Goal: Task Accomplishment & Management: Complete application form

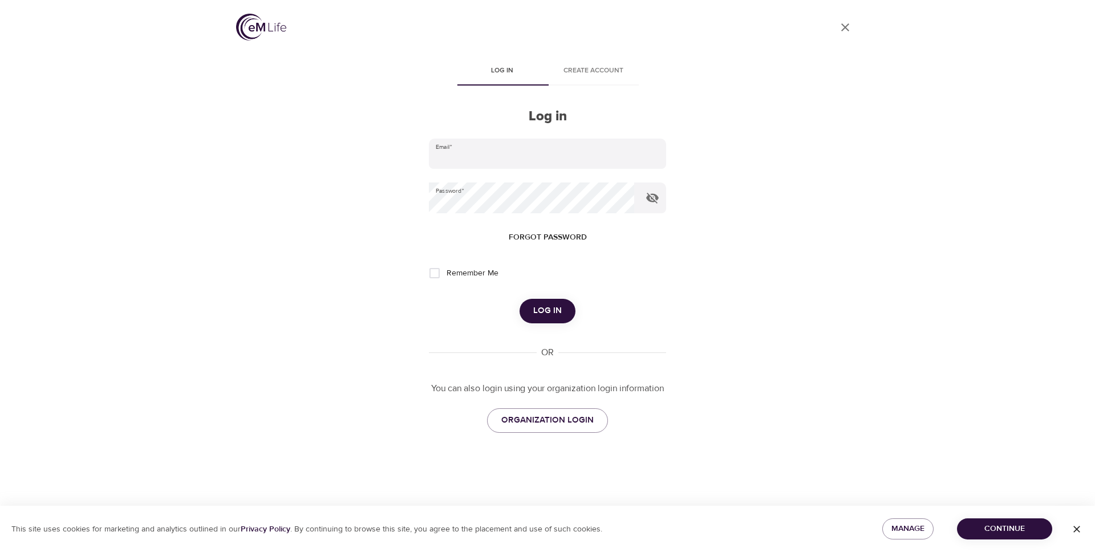
type input "[EMAIL_ADDRESS][DOMAIN_NAME]"
click at [549, 306] on span "Log in" at bounding box center [547, 310] width 29 height 15
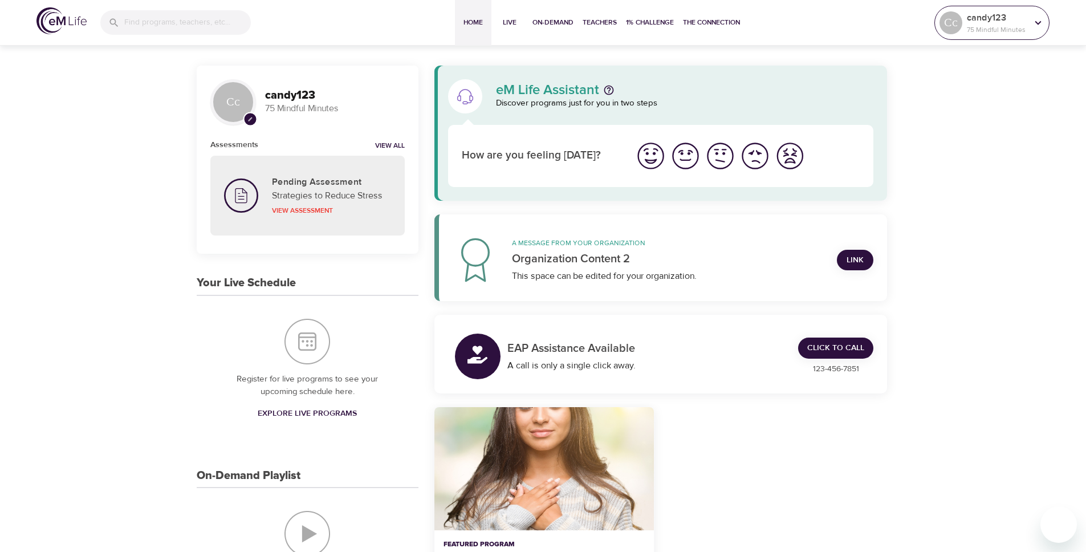
click at [979, 13] on p "candy123" at bounding box center [997, 18] width 60 height 14
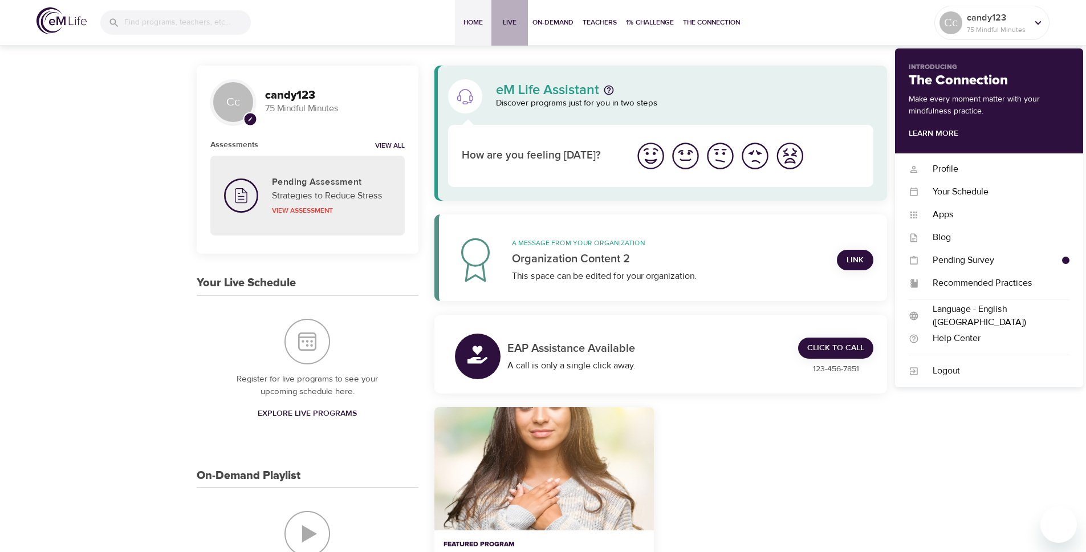
click at [504, 28] on span "Live" at bounding box center [509, 23] width 27 height 12
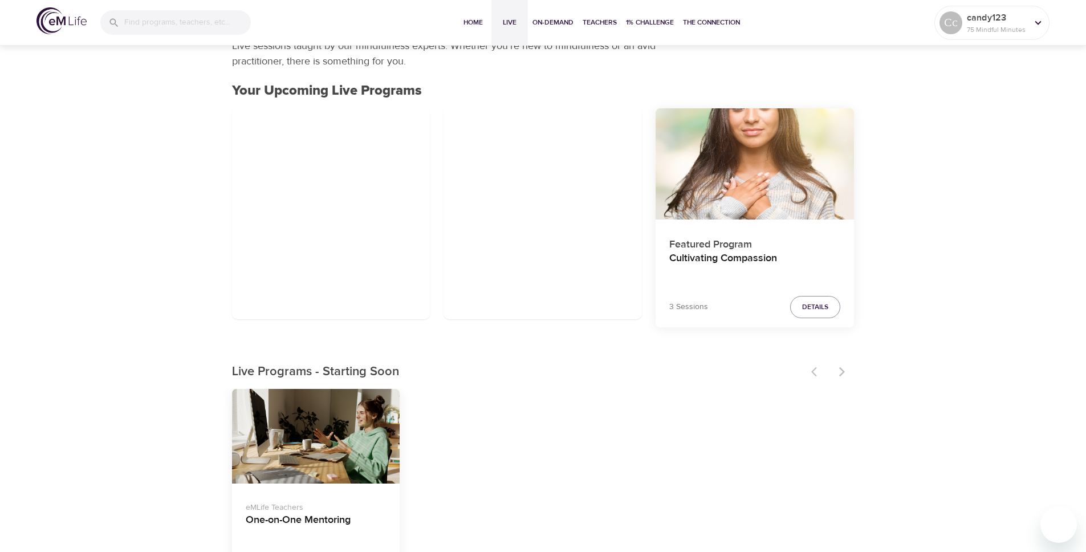
scroll to position [203, 0]
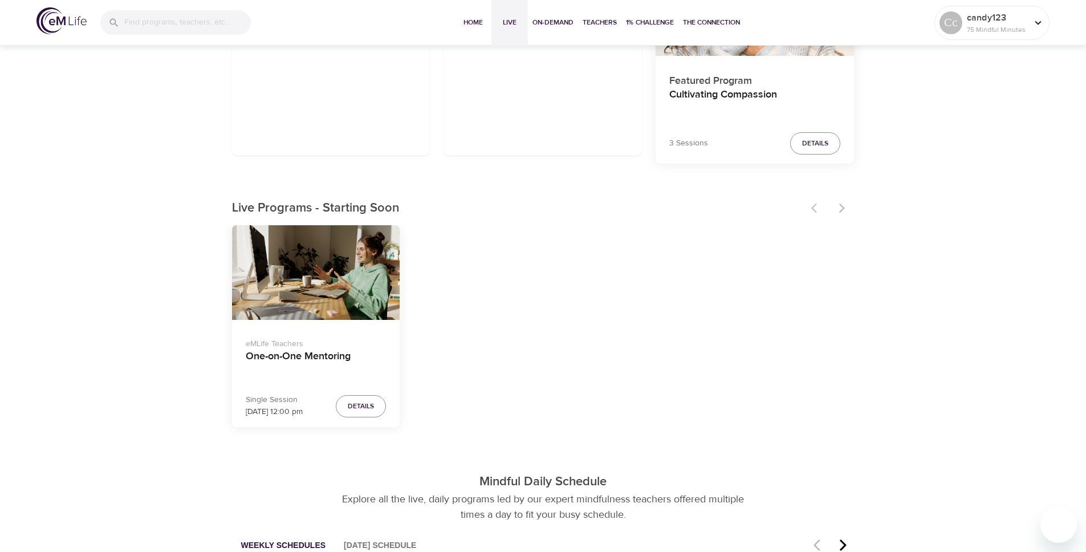
click at [345, 347] on p "eMLife Teachers" at bounding box center [316, 342] width 141 height 17
click at [332, 354] on h4 "One-on-One Mentoring" at bounding box center [316, 363] width 141 height 27
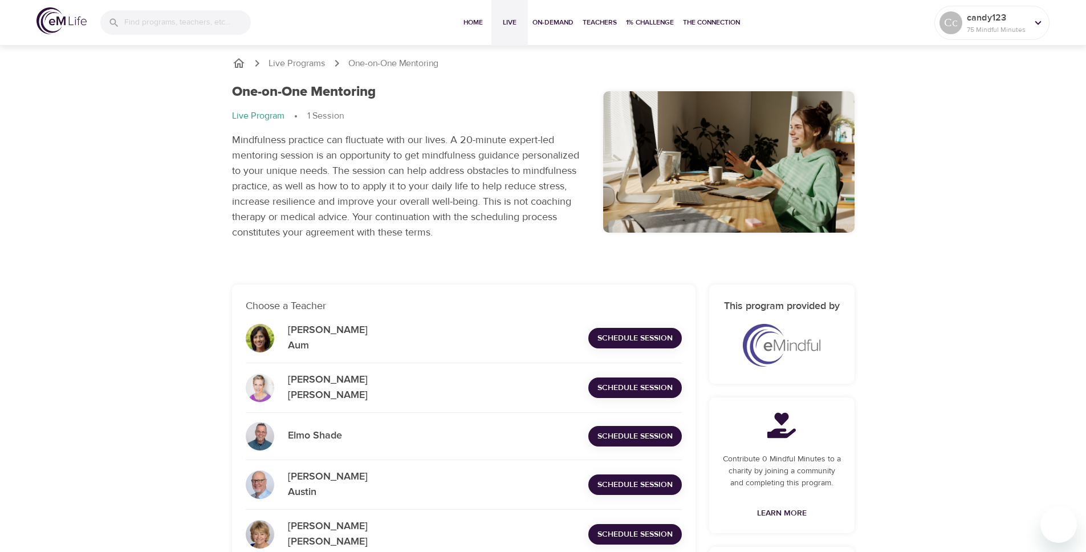
click at [510, 19] on span "Live" at bounding box center [509, 23] width 27 height 12
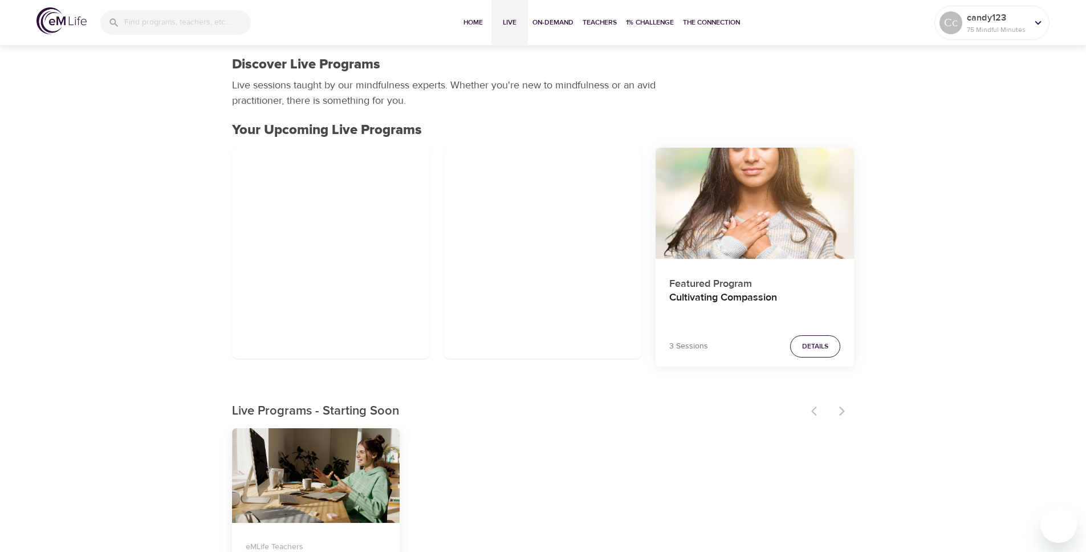
click at [818, 344] on span "Details" at bounding box center [815, 346] width 26 height 12
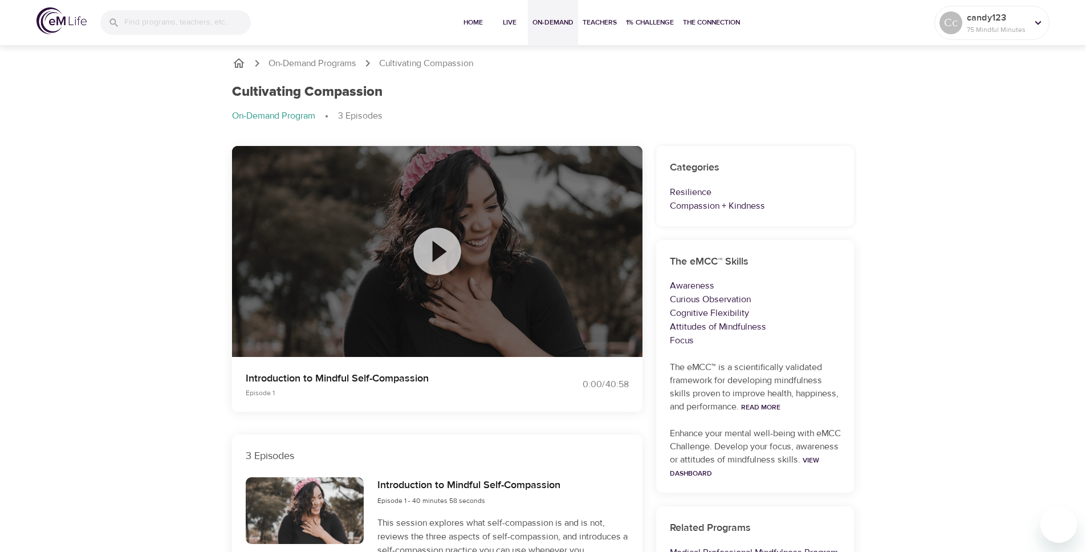
click at [542, 25] on span "On-Demand" at bounding box center [553, 23] width 41 height 12
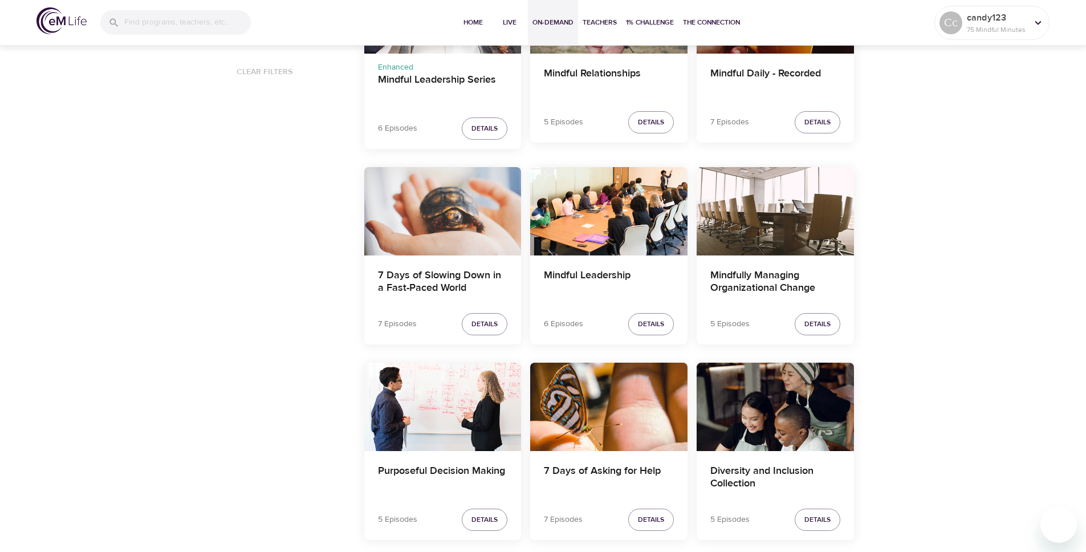
scroll to position [923, 0]
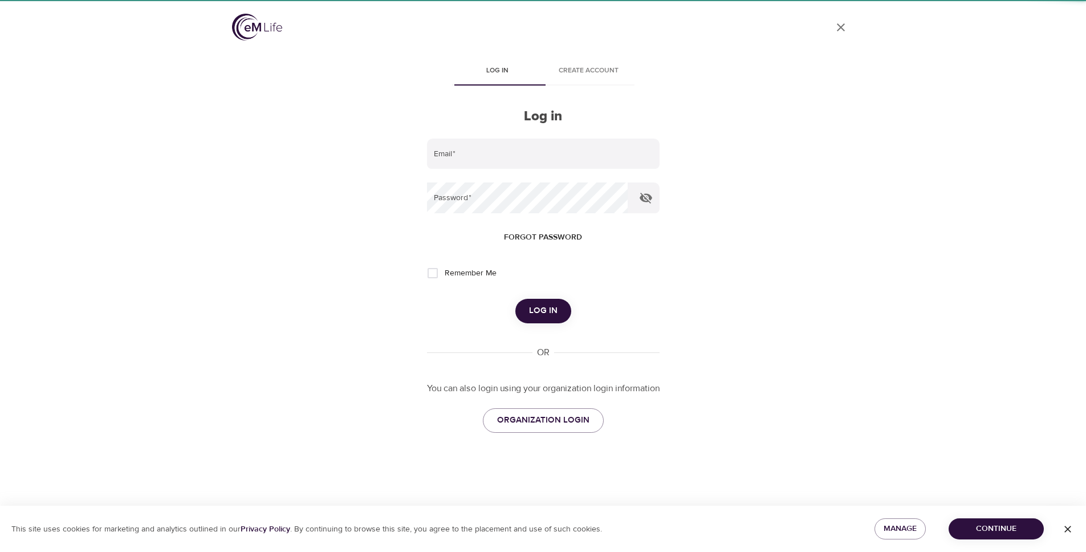
type input "[EMAIL_ADDRESS][DOMAIN_NAME]"
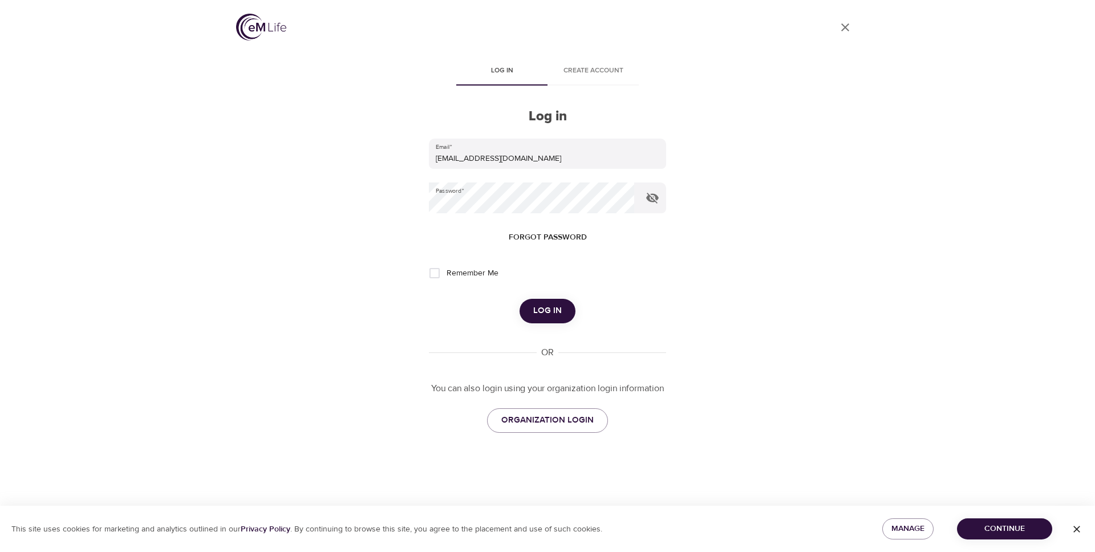
click at [554, 306] on span "Log in" at bounding box center [547, 310] width 29 height 15
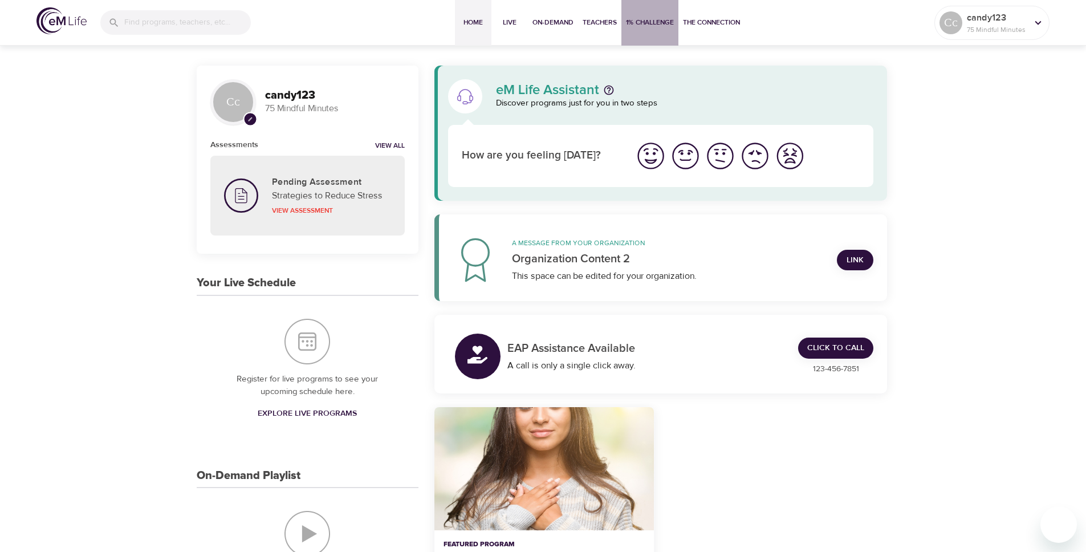
click at [657, 24] on span "1% Challenge" at bounding box center [650, 23] width 48 height 12
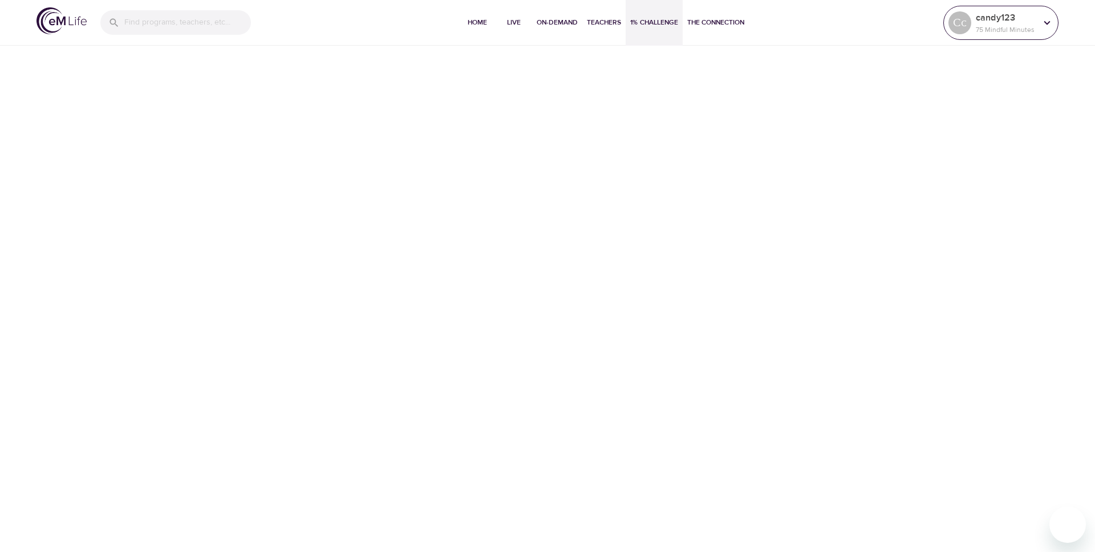
click at [980, 25] on p "75 Mindful Minutes" at bounding box center [1006, 30] width 60 height 10
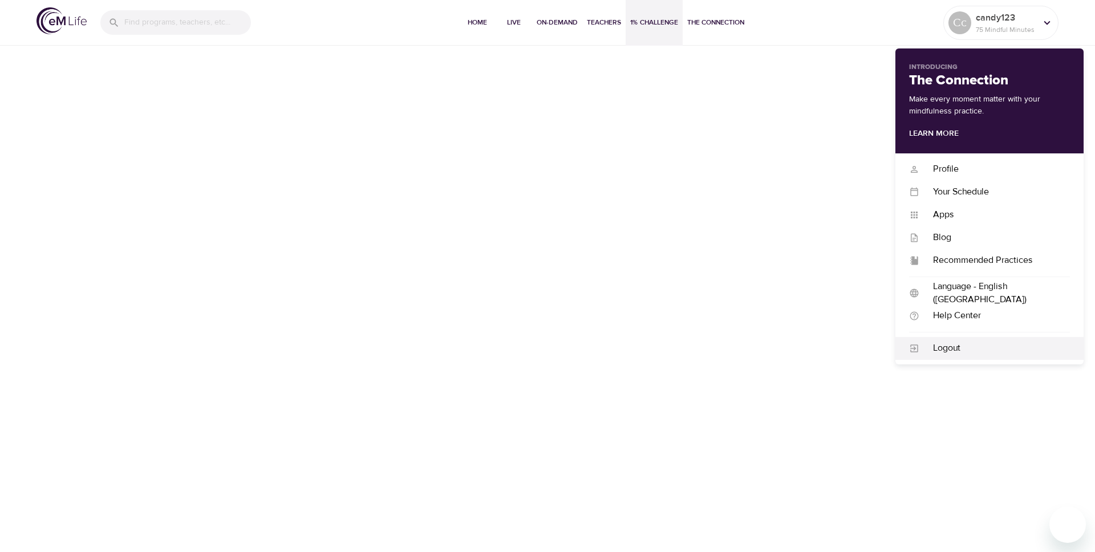
click at [956, 350] on div "Logout" at bounding box center [994, 348] width 151 height 13
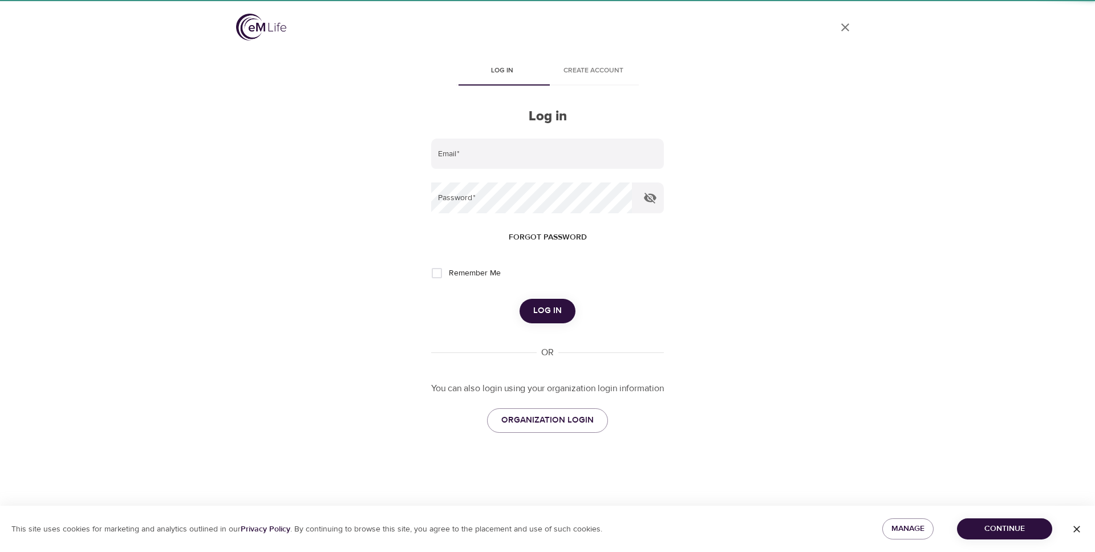
type input "[EMAIL_ADDRESS][DOMAIN_NAME]"
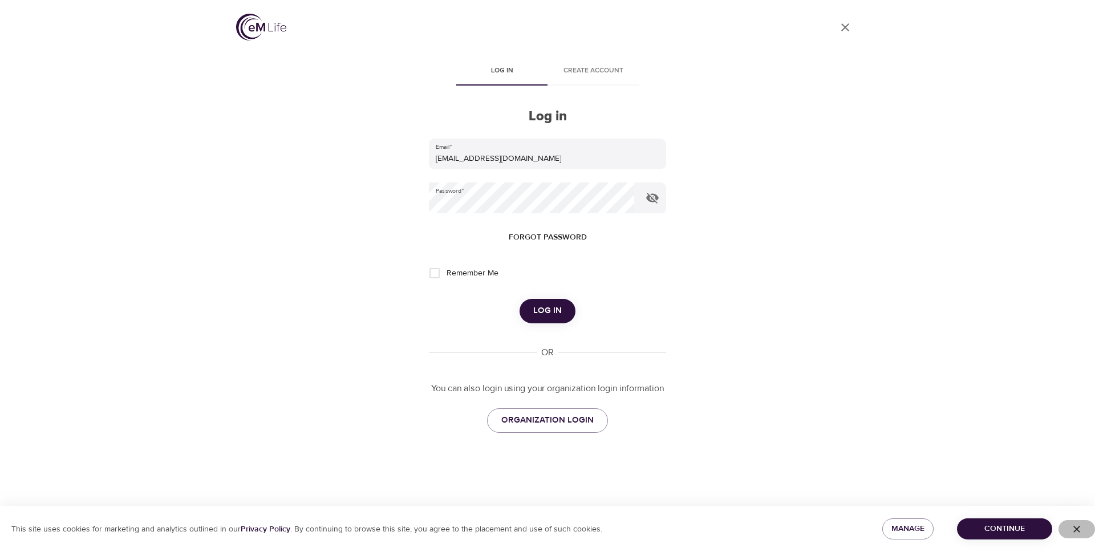
click at [1076, 530] on icon "button" at bounding box center [1076, 528] width 11 height 11
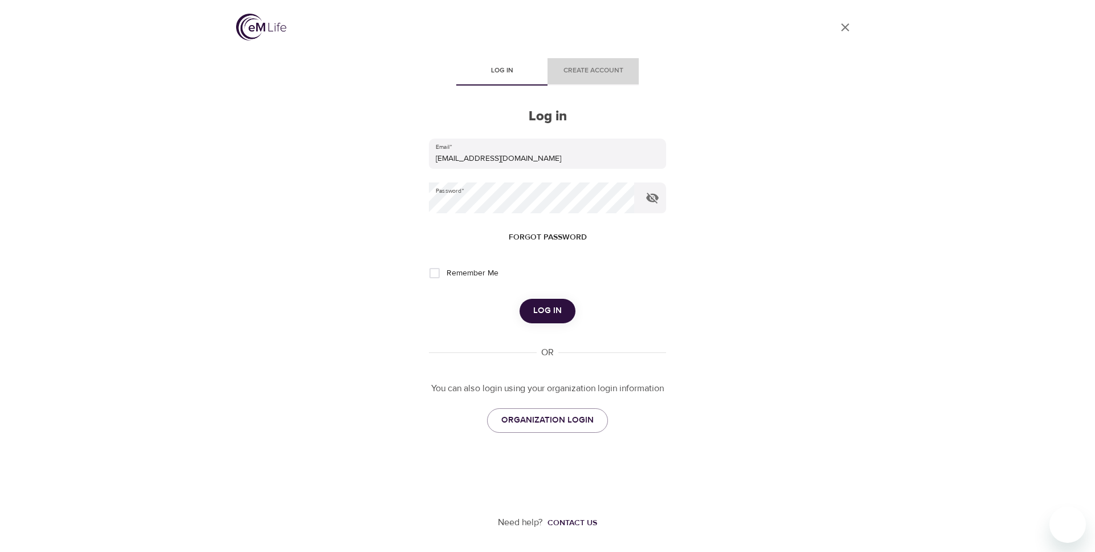
click at [571, 69] on span "Create account" at bounding box center [593, 71] width 78 height 12
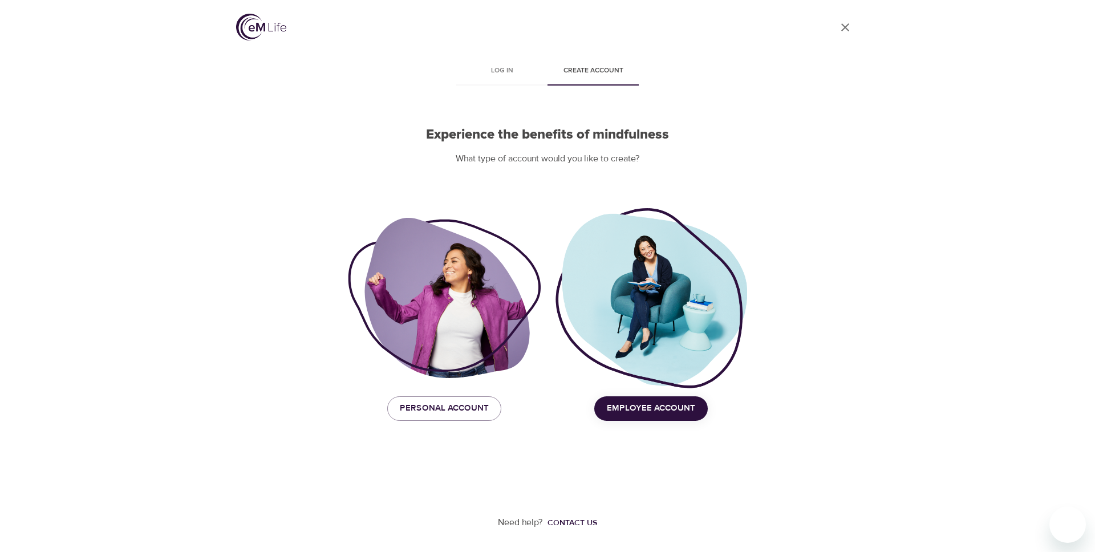
click at [618, 411] on span "Employee Account" at bounding box center [651, 408] width 88 height 15
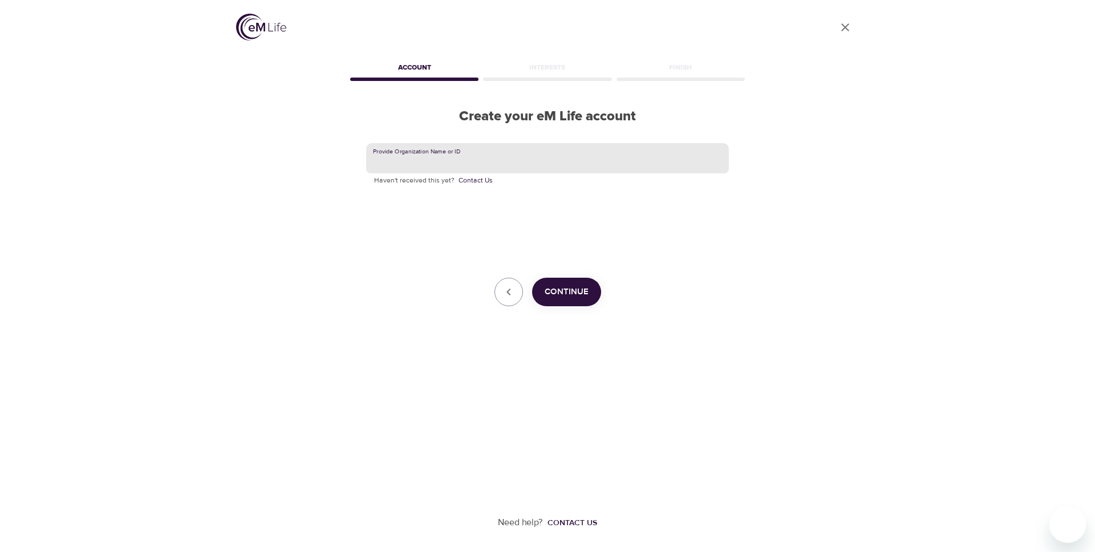
click at [427, 153] on input "text" at bounding box center [547, 158] width 363 height 31
type input "44"
click at [575, 291] on span "Continue" at bounding box center [567, 292] width 44 height 15
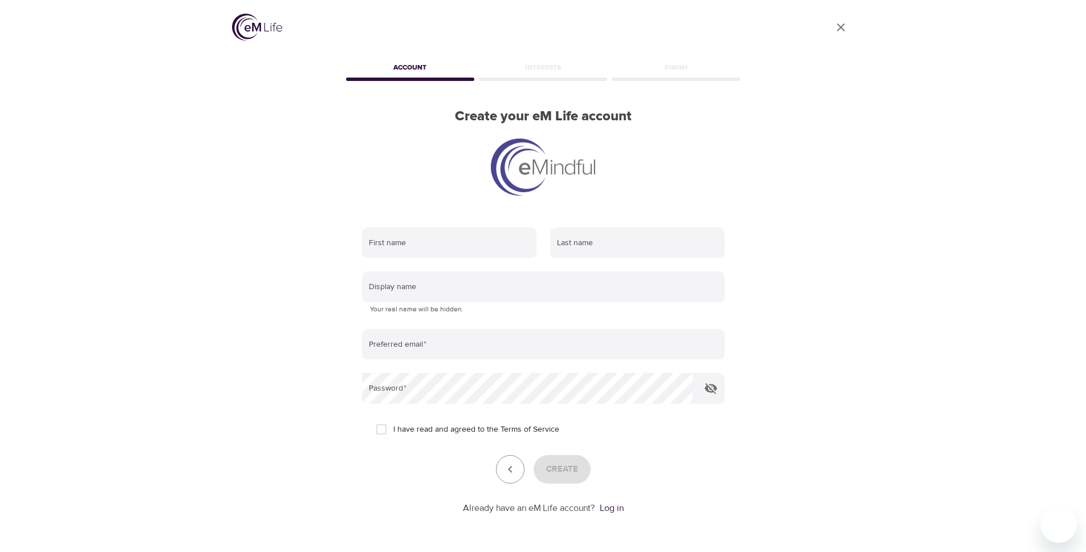
type input "[EMAIL_ADDRESS][DOMAIN_NAME]"
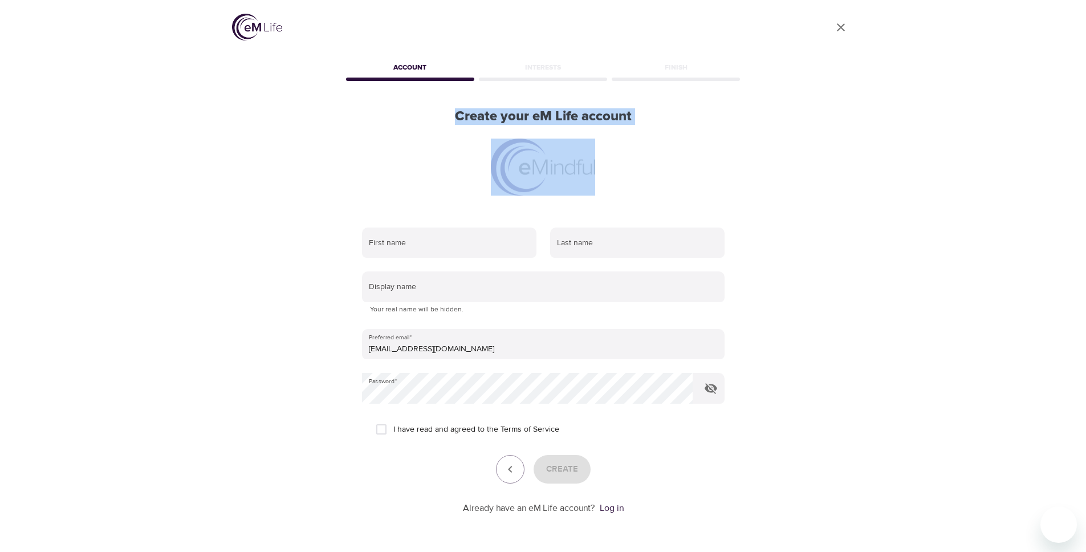
drag, startPoint x: 440, startPoint y: 103, endPoint x: 720, endPoint y: 165, distance: 287.5
click at [710, 163] on div "Account Interests Finish Create your eM Life account First name Last name Displ…" at bounding box center [543, 295] width 399 height 475
click at [725, 178] on div at bounding box center [543, 167] width 399 height 57
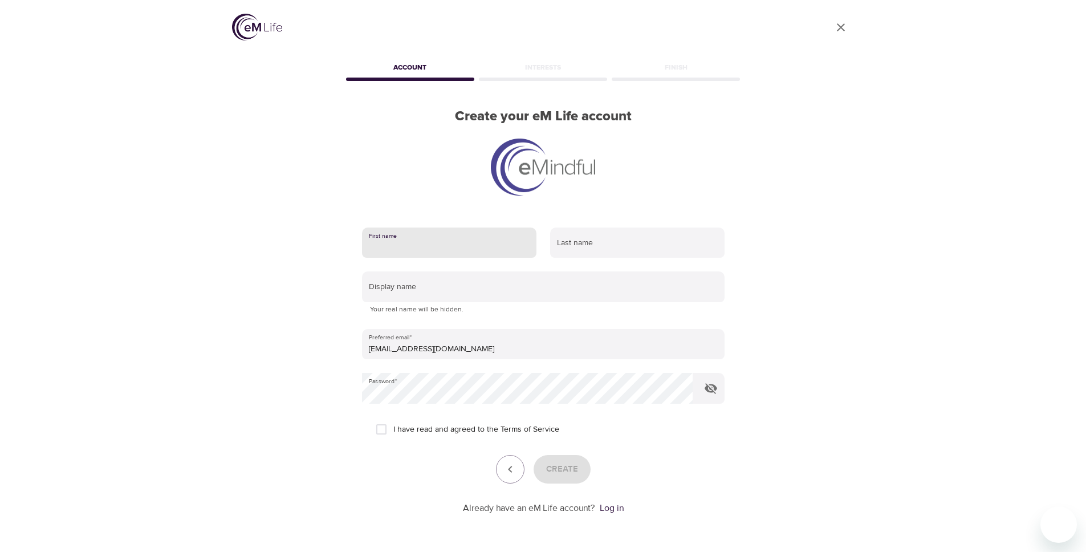
click at [434, 247] on input "text" at bounding box center [449, 243] width 174 height 31
type input "test"
click at [599, 252] on input "text" at bounding box center [637, 243] width 174 height 31
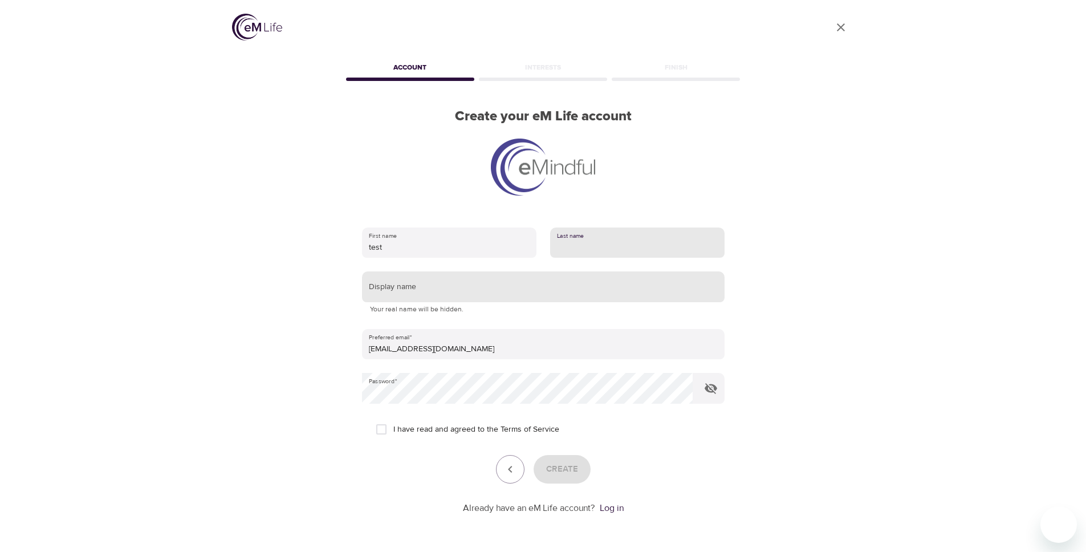
type input "test"
click at [449, 279] on input "text" at bounding box center [543, 286] width 363 height 31
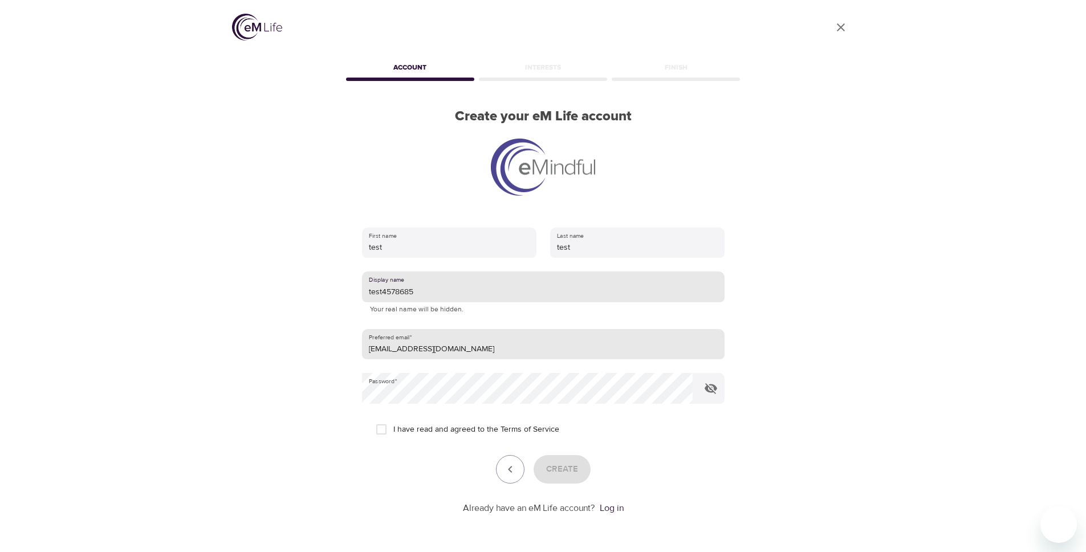
type input "test4578685"
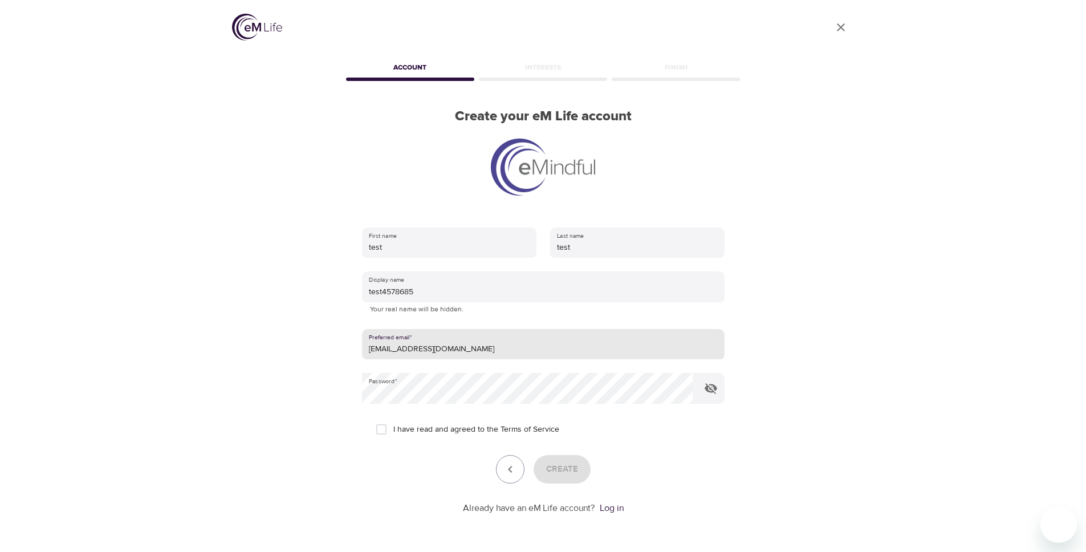
click at [402, 351] on input "[EMAIL_ADDRESS][DOMAIN_NAME]" at bounding box center [543, 344] width 363 height 31
type input "candy1234565@emindful.com"
click at [384, 431] on input "I have read and agreed to the Terms of Service" at bounding box center [382, 429] width 24 height 24
checkbox input "true"
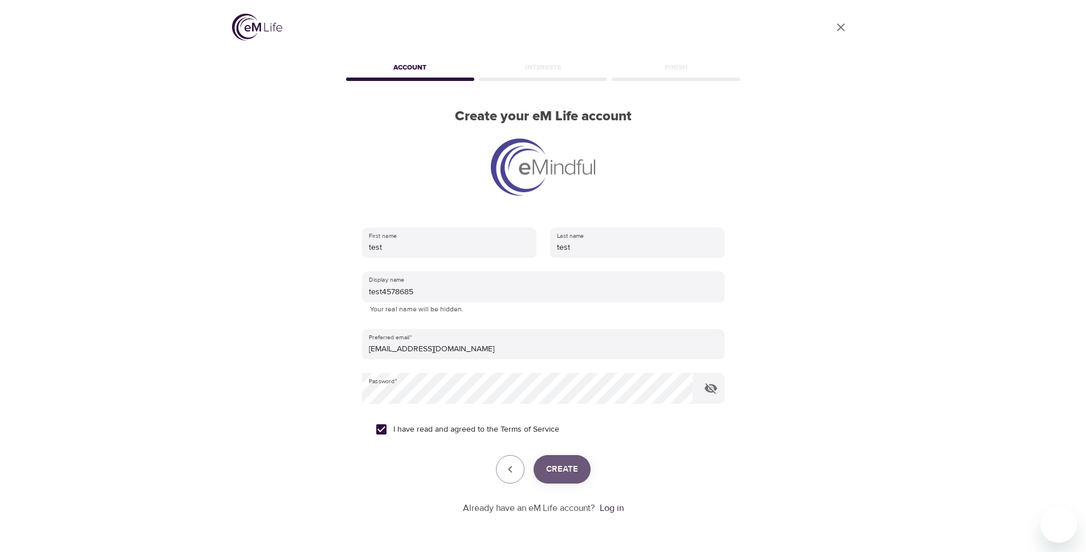
click at [554, 472] on span "Create" at bounding box center [562, 469] width 32 height 15
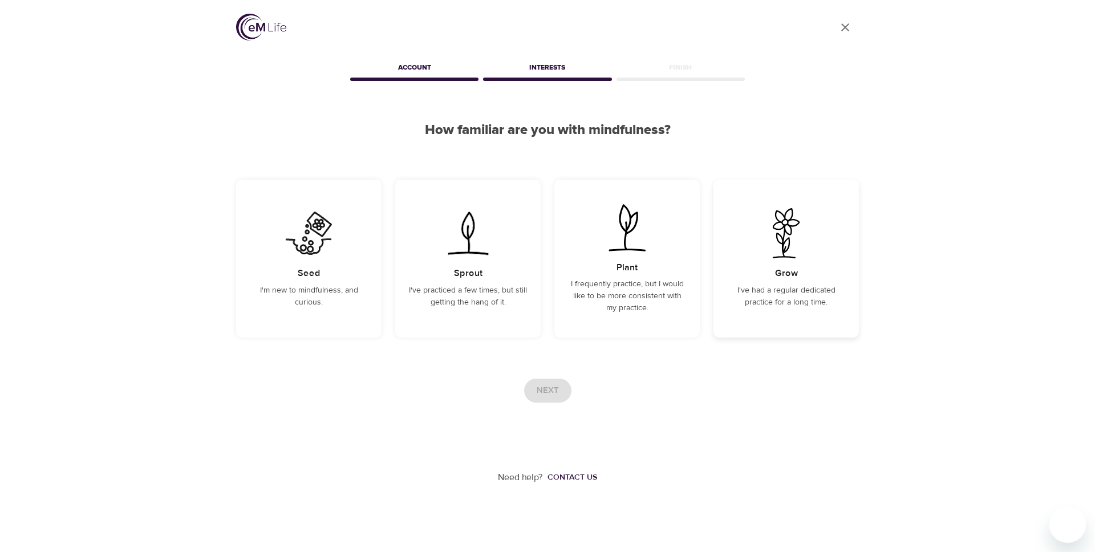
click at [786, 273] on h5 "Grow" at bounding box center [786, 273] width 23 height 12
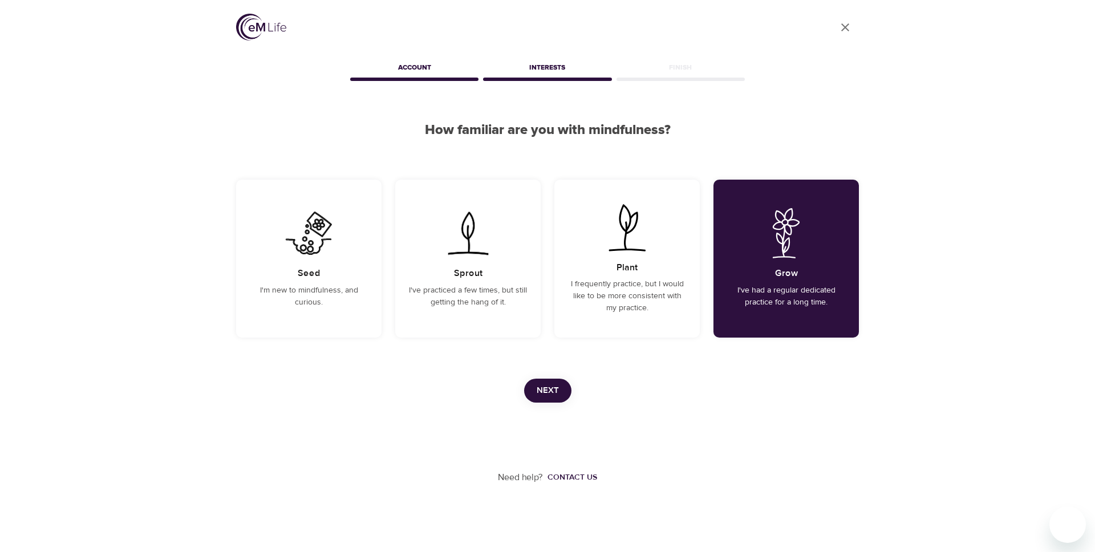
click at [563, 389] on button "Next" at bounding box center [547, 391] width 47 height 24
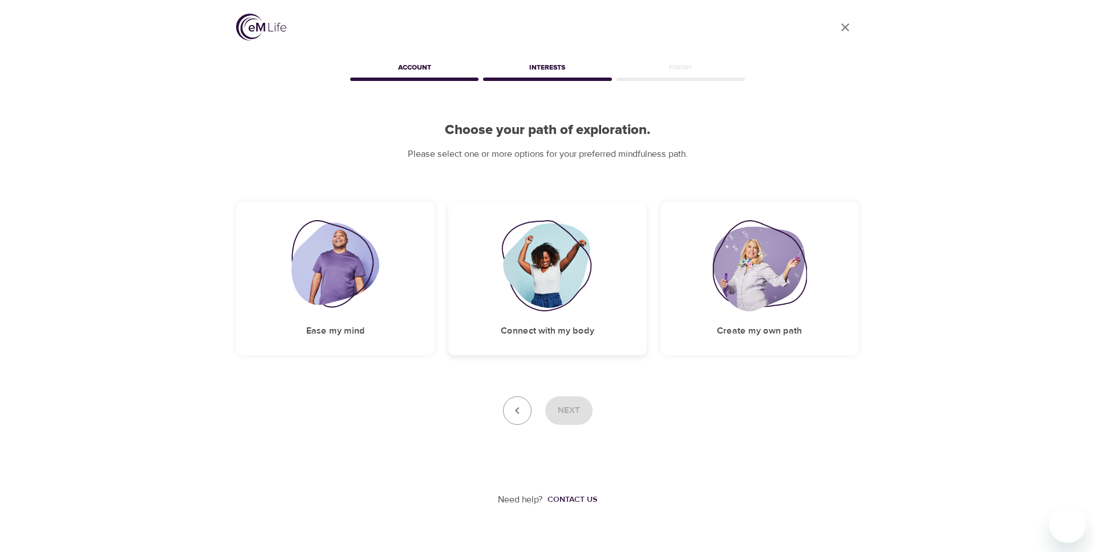
click at [593, 275] on div "Connect with my body" at bounding box center [547, 278] width 198 height 153
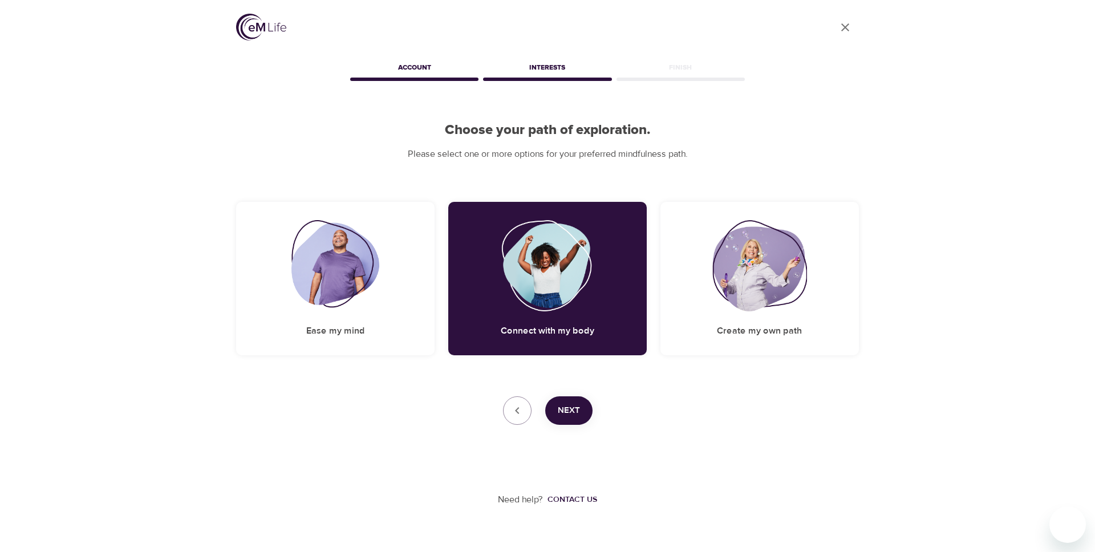
click at [562, 417] on span "Next" at bounding box center [569, 410] width 22 height 15
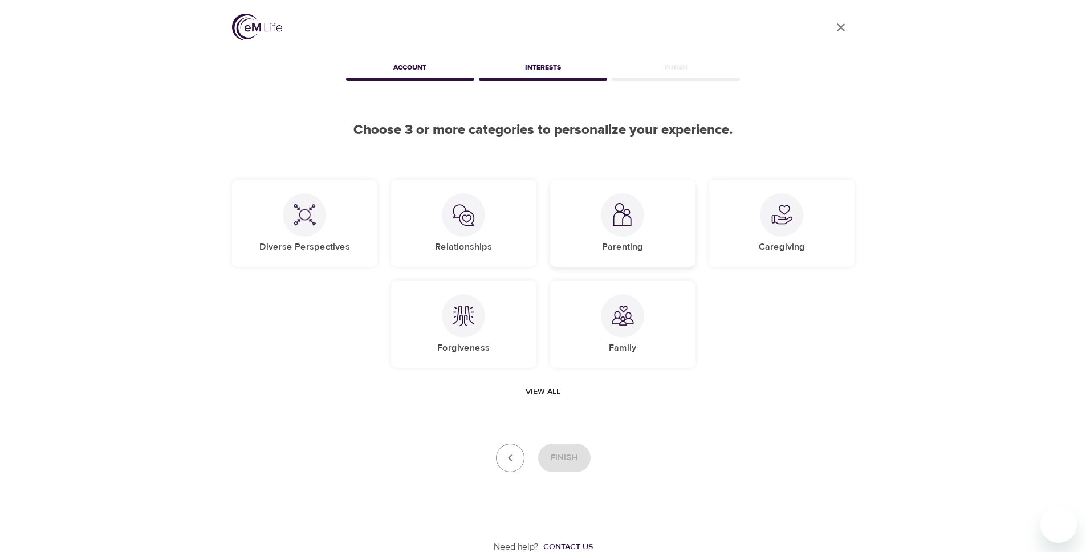
click at [627, 217] on img at bounding box center [622, 214] width 23 height 23
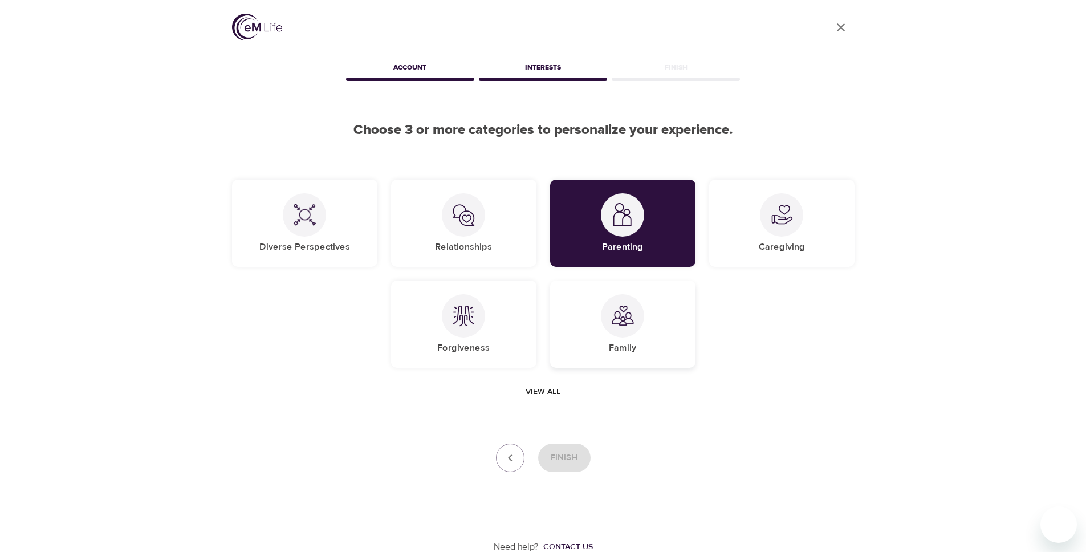
click at [611, 324] on img at bounding box center [622, 316] width 23 height 23
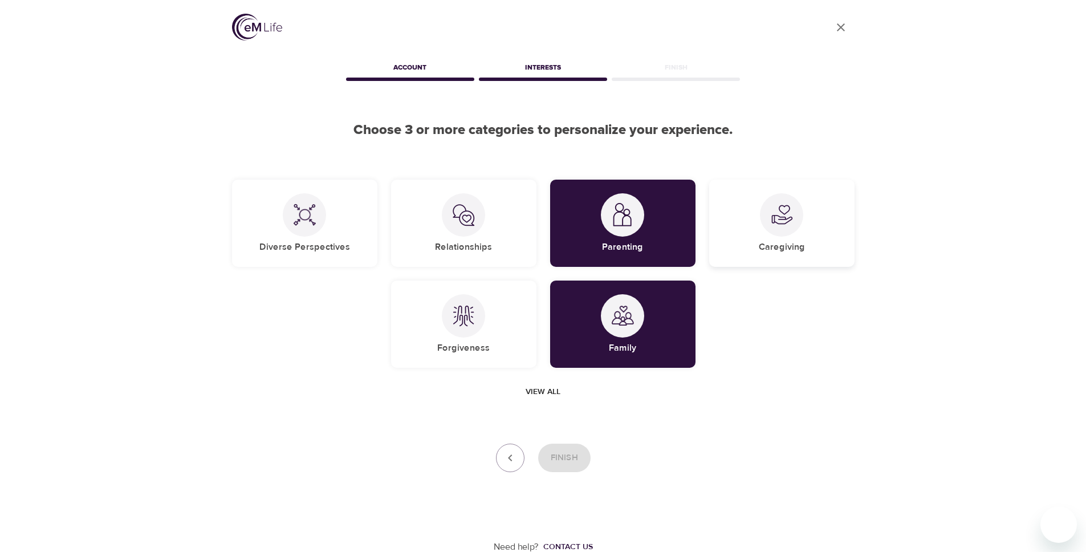
click at [755, 247] on div "Caregiving" at bounding box center [781, 223] width 145 height 87
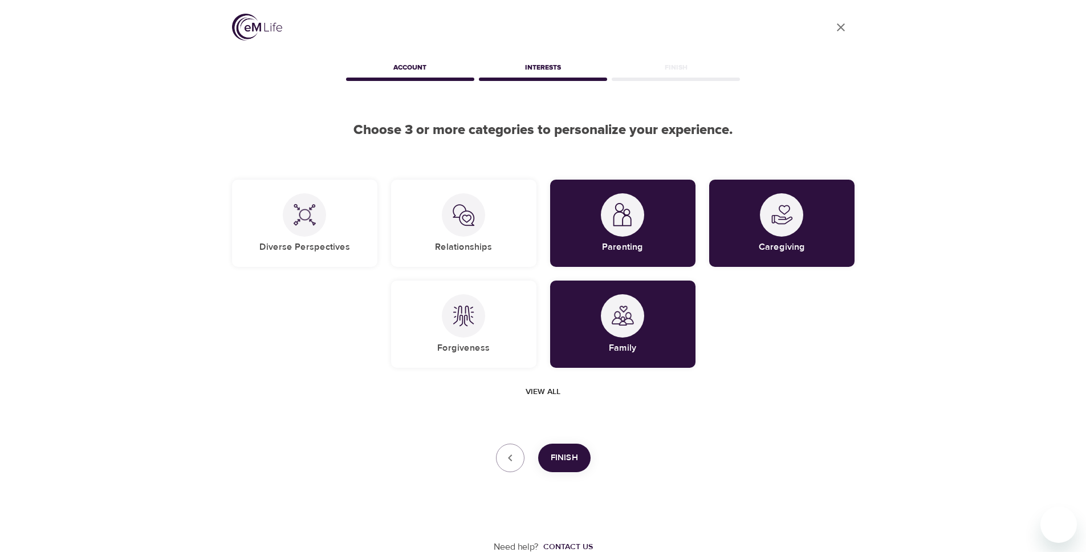
click at [559, 449] on button "Finish" at bounding box center [564, 458] width 52 height 29
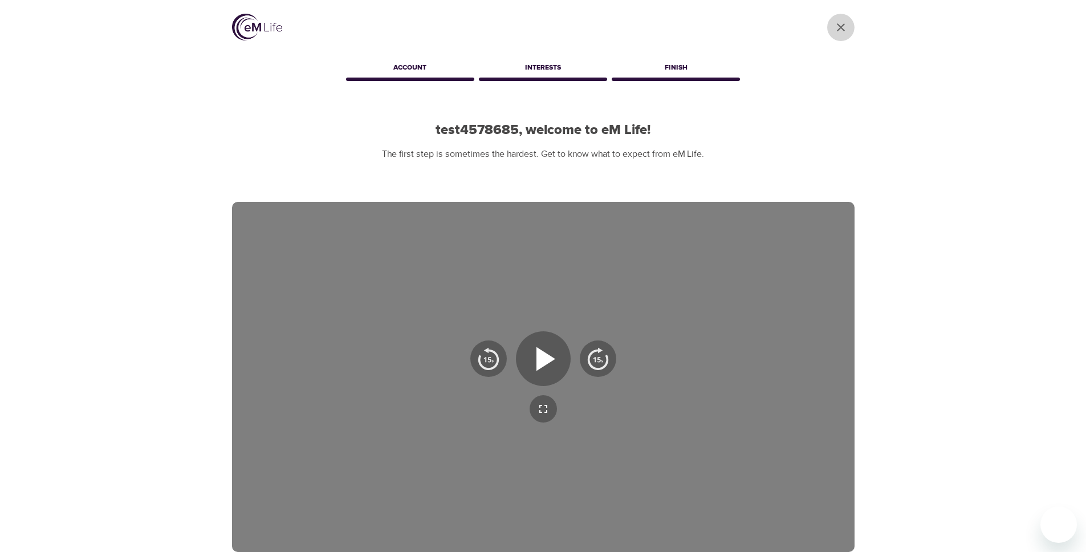
click at [838, 21] on icon "User Profile" at bounding box center [841, 28] width 14 height 14
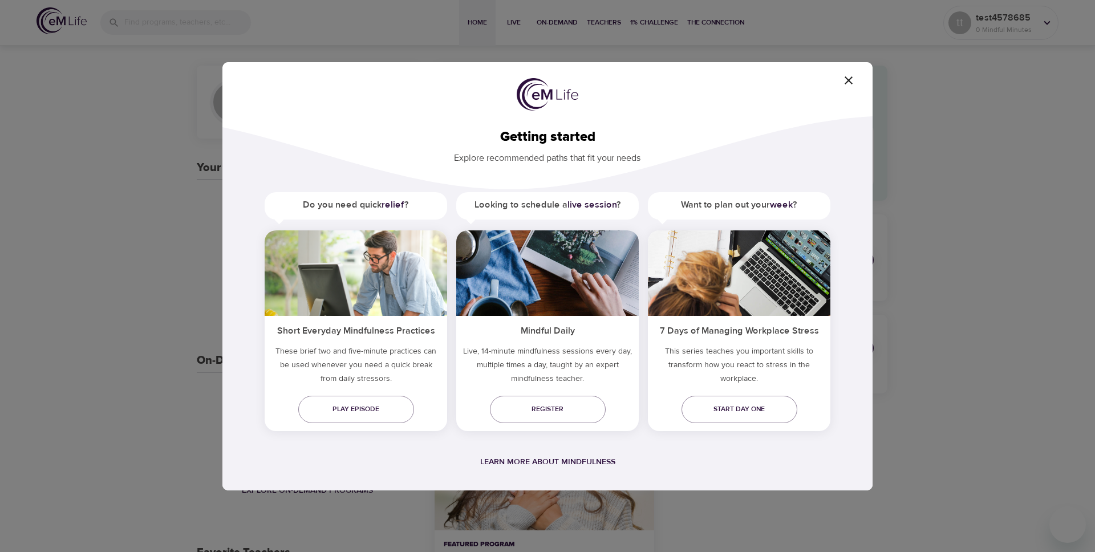
click at [847, 85] on icon "button" at bounding box center [849, 81] width 14 height 14
